Goal: Task Accomplishment & Management: Use online tool/utility

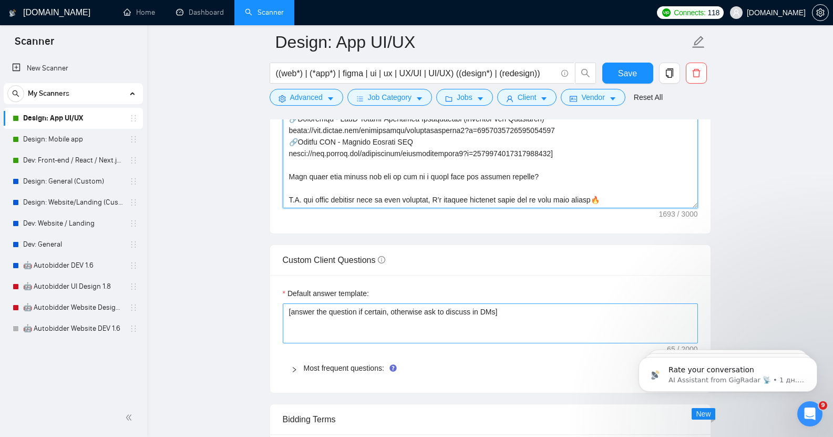
scroll to position [1363, 0]
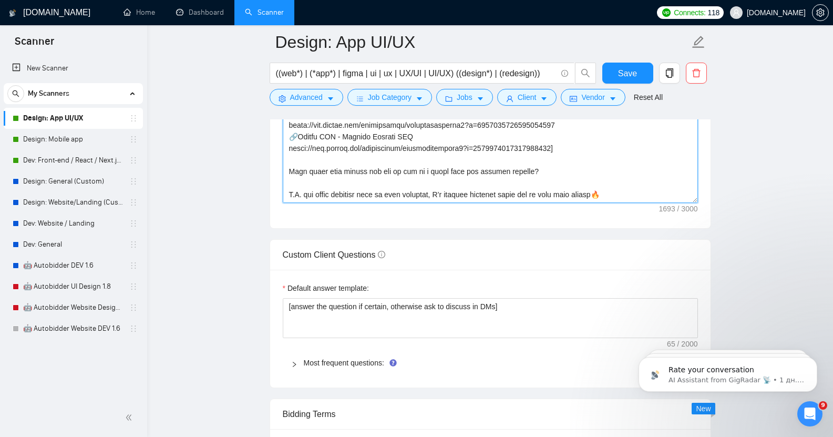
drag, startPoint x: 289, startPoint y: 235, endPoint x: 623, endPoint y: 146, distance: 345.0
click at [623, 146] on textarea "Cover letter template:" at bounding box center [490, 84] width 415 height 236
click at [491, 161] on textarea "Cover letter template:" at bounding box center [490, 84] width 415 height 236
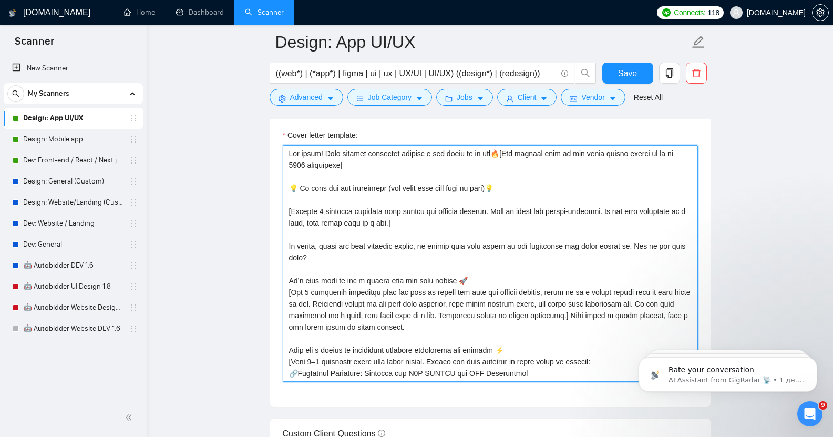
scroll to position [1184, 0]
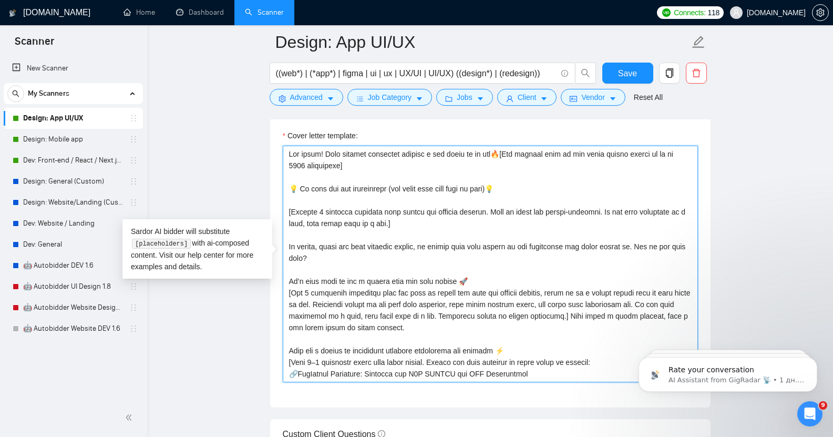
drag, startPoint x: 290, startPoint y: 145, endPoint x: 503, endPoint y: 147, distance: 213.3
click at [503, 147] on textarea "Cover letter template:" at bounding box center [490, 264] width 415 height 236
paste textarea ", I'm [PERSON_NAME] and with my team we see a great opportunity here to do some…"
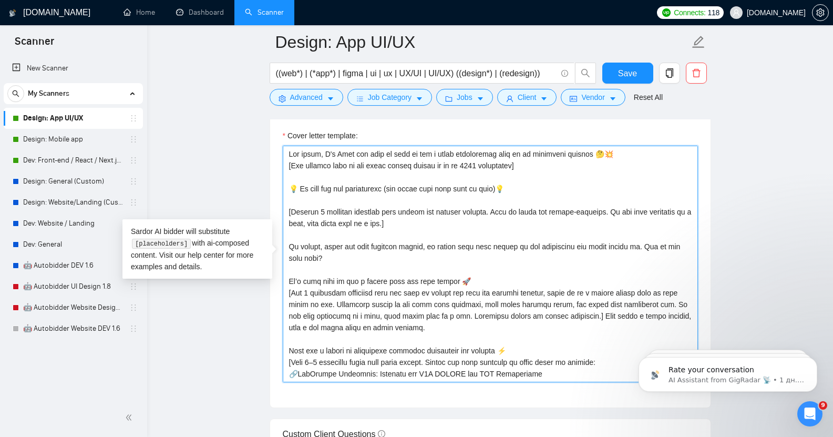
scroll to position [92, 0]
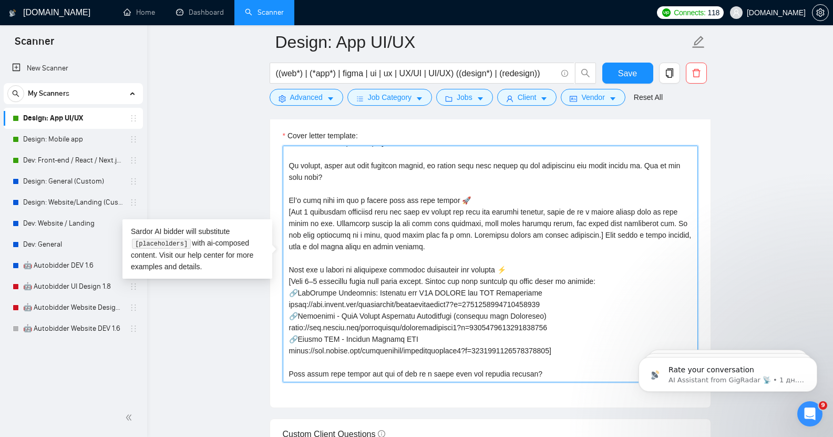
drag, startPoint x: 288, startPoint y: 146, endPoint x: 592, endPoint y: 361, distance: 372.6
click at [592, 361] on textarea "Cover letter template:" at bounding box center [490, 264] width 415 height 236
type textarea "Lor ipsum, D's Amet con adip el sedd ei tem i utlab etdoloremag aliq en ad mini…"
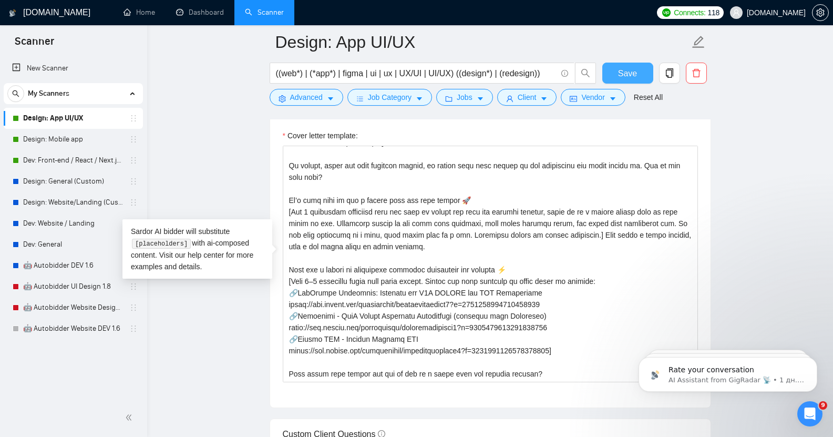
click at [627, 72] on span "Save" at bounding box center [627, 73] width 19 height 13
